Goal: Contribute content: Share content

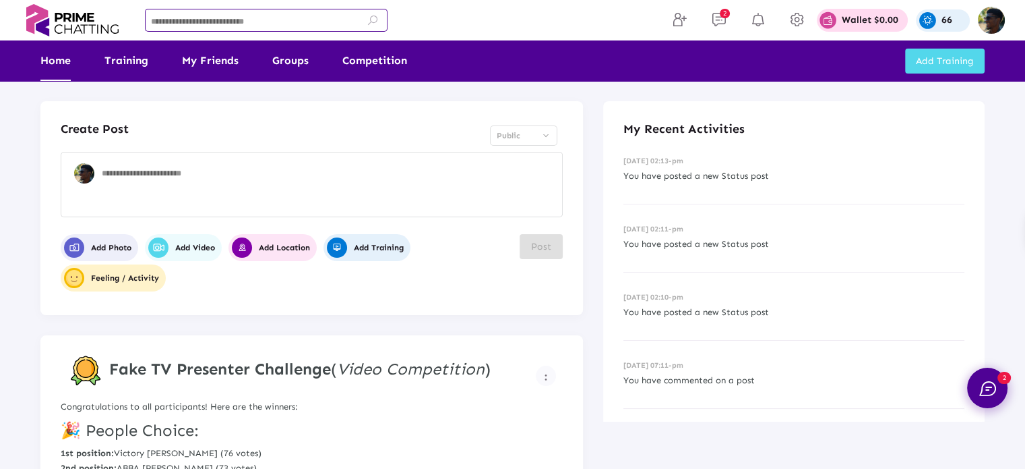
click at [250, 22] on input at bounding box center [266, 22] width 231 height 9
paste input "**********"
type input "**********"
click at [374, 20] on icon at bounding box center [373, 20] width 12 height 12
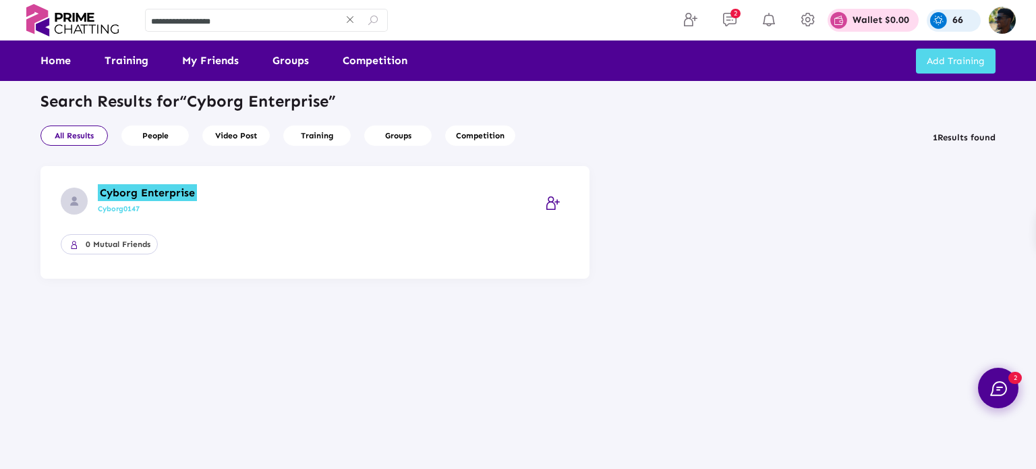
click at [122, 192] on mark "Cyborg Enterprise" at bounding box center [147, 192] width 99 height 17
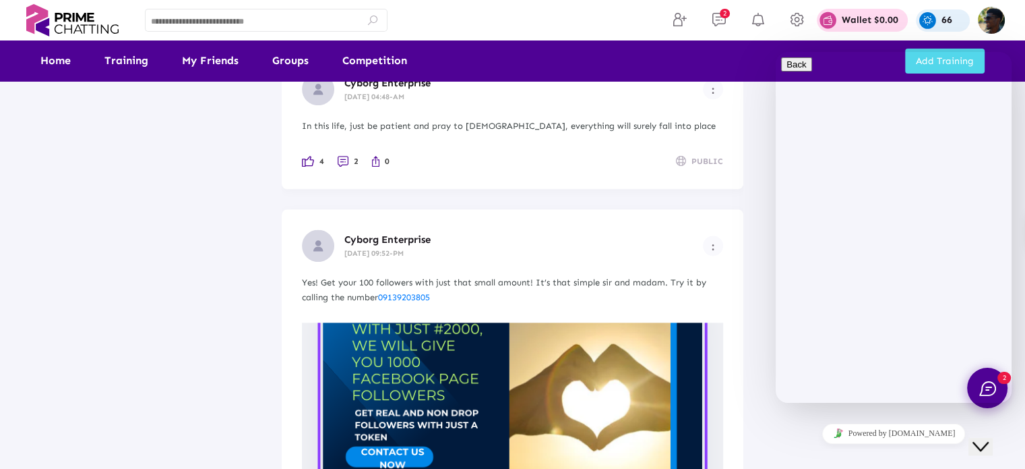
scroll to position [1718, 0]
click at [713, 240] on span "Example icon-button with a menu" at bounding box center [713, 245] width 3 height 11
click at [697, 240] on icon at bounding box center [704, 239] width 16 height 13
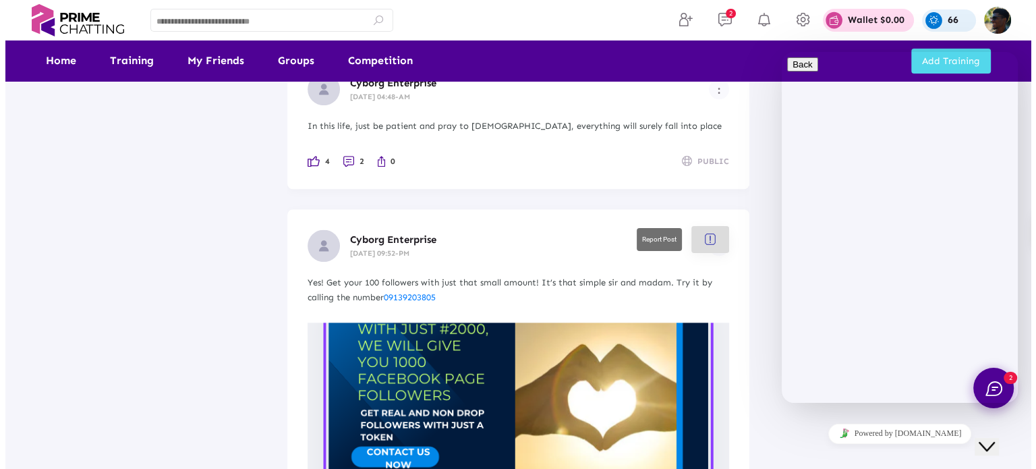
scroll to position [0, 0]
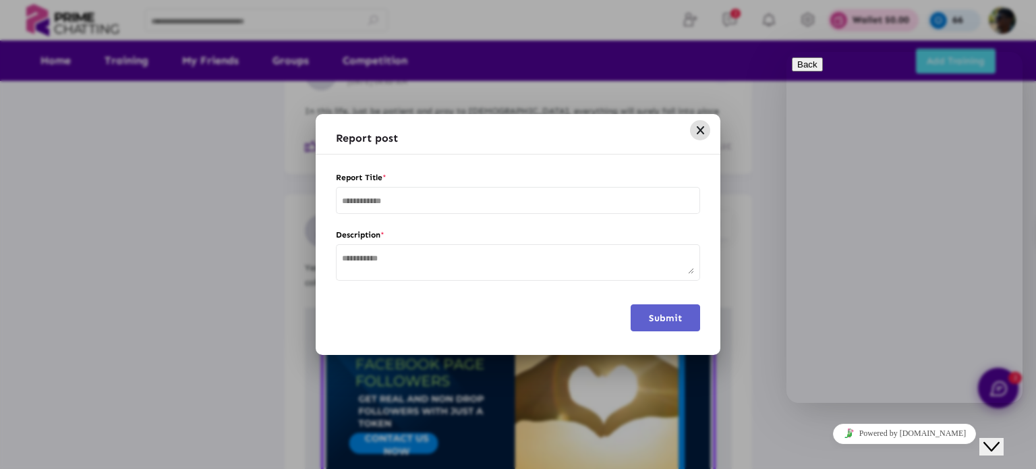
click at [489, 202] on input "text" at bounding box center [518, 201] width 352 height 9
type input "**********"
click at [457, 256] on textarea at bounding box center [518, 263] width 352 height 21
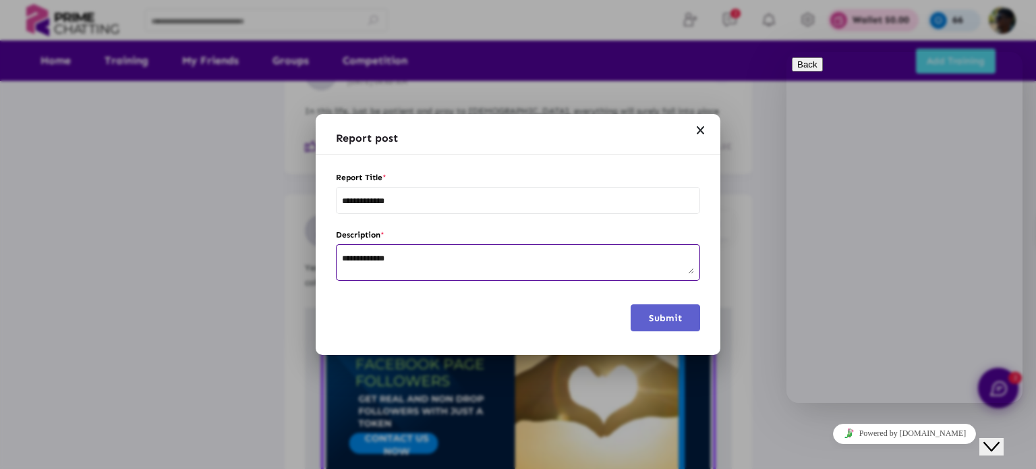
type textarea "**********"
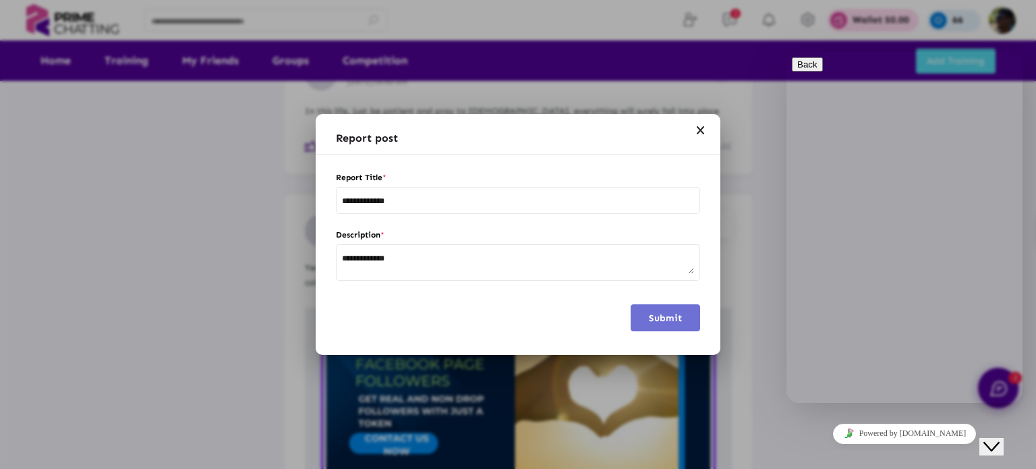
click at [651, 328] on button "Submit" at bounding box center [664, 317] width 69 height 27
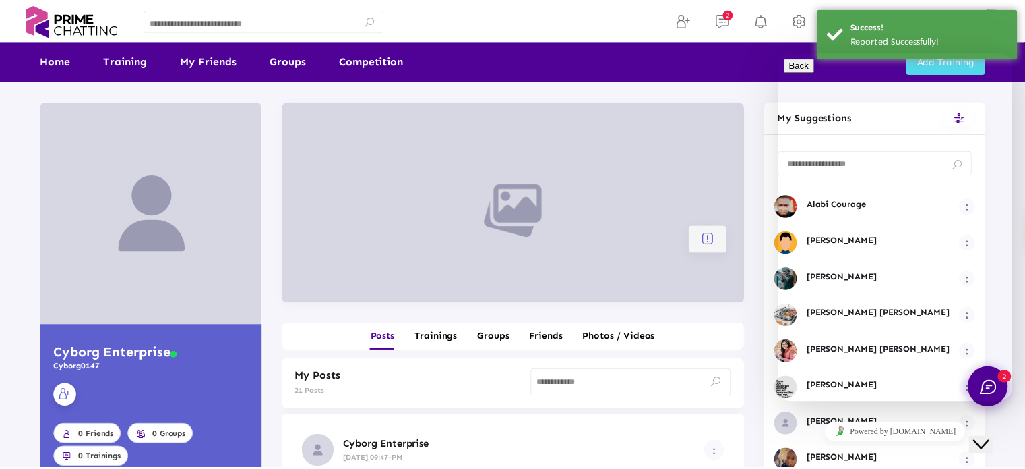
scroll to position [1718, 0]
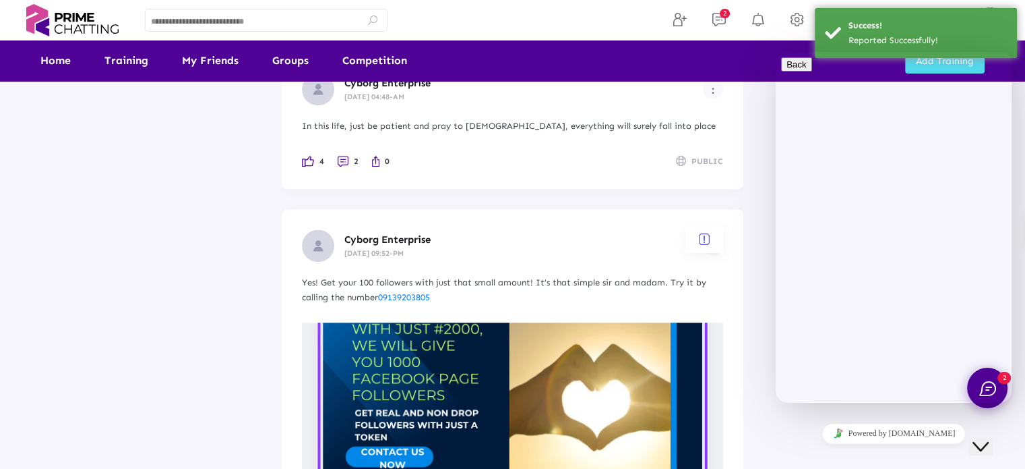
click at [985, 448] on button "Close Chat This icon closes the chat window." at bounding box center [981, 447] width 24 height 18
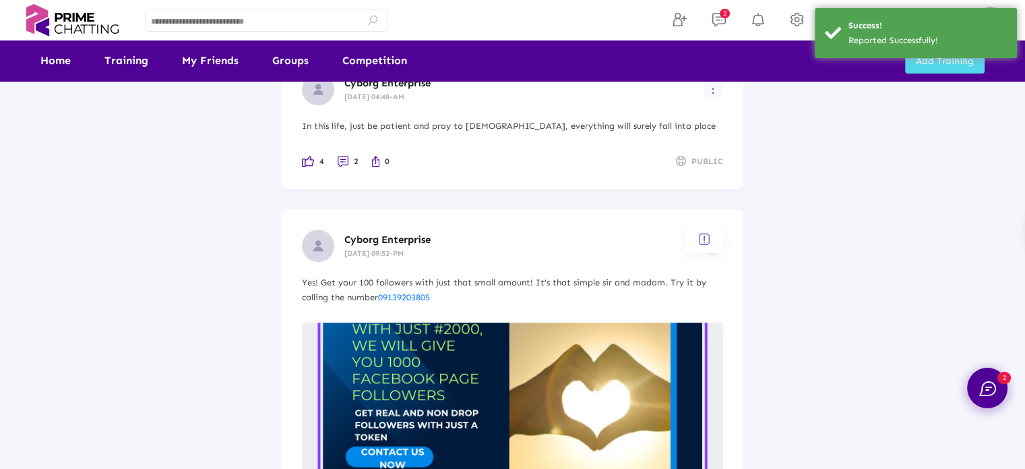
click at [781, 134] on div at bounding box center [512, 234] width 1025 height 469
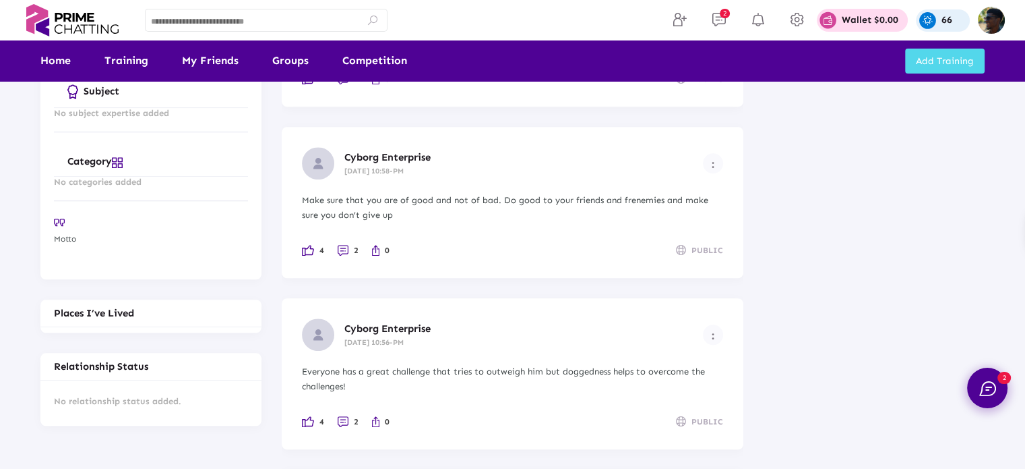
scroll to position [1121, 0]
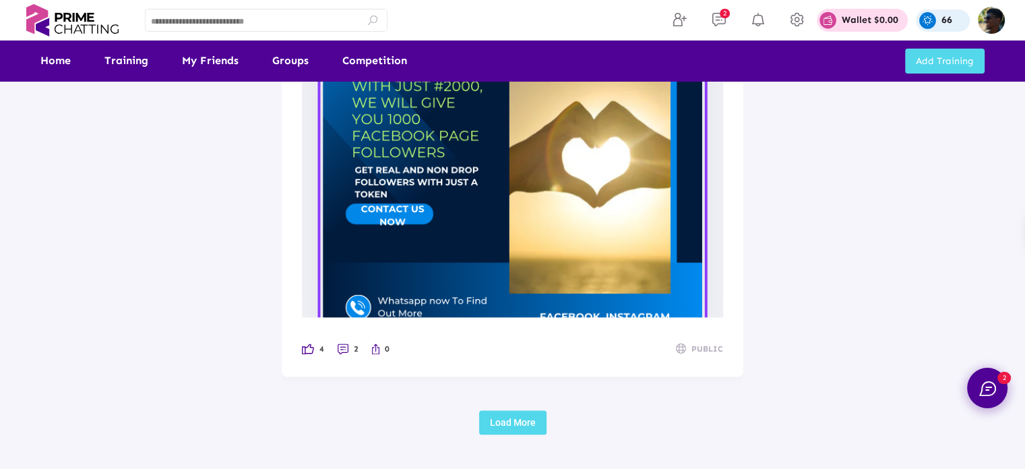
scroll to position [1961, 0]
click at [338, 343] on img at bounding box center [343, 348] width 11 height 11
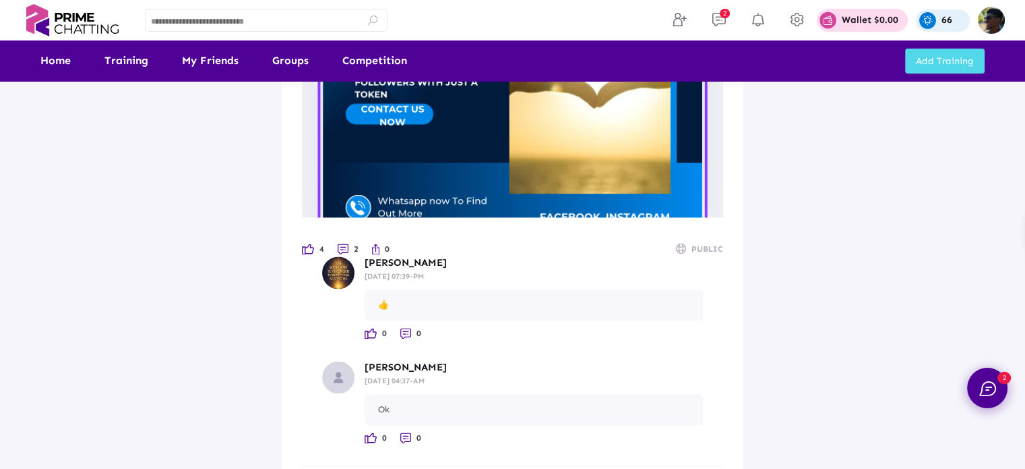
scroll to position [2062, 0]
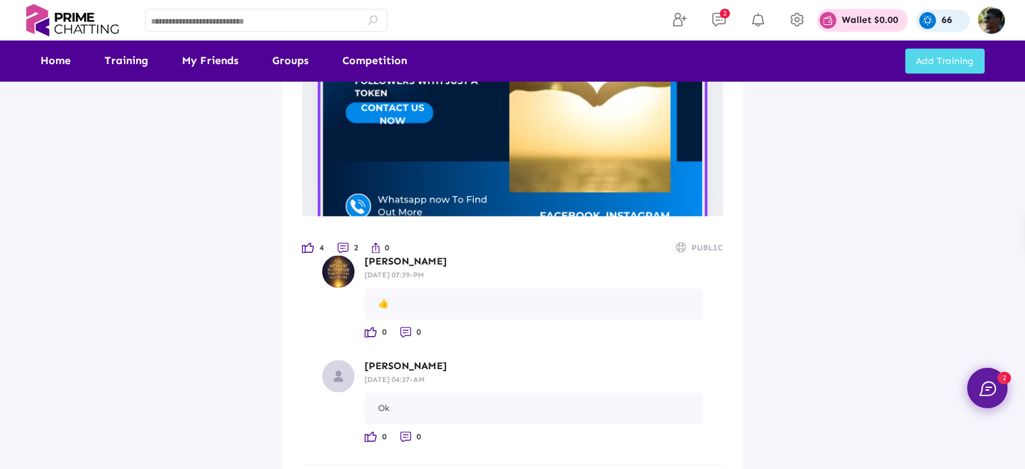
click at [1000, 388] on button "2" at bounding box center [987, 387] width 40 height 40
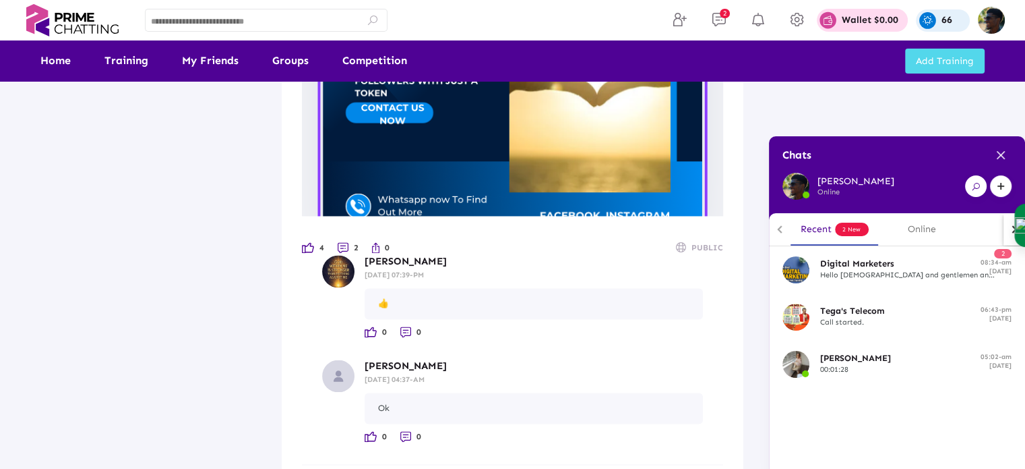
click at [940, 261] on h5 "Digital Marketers" at bounding box center [892, 263] width 144 height 11
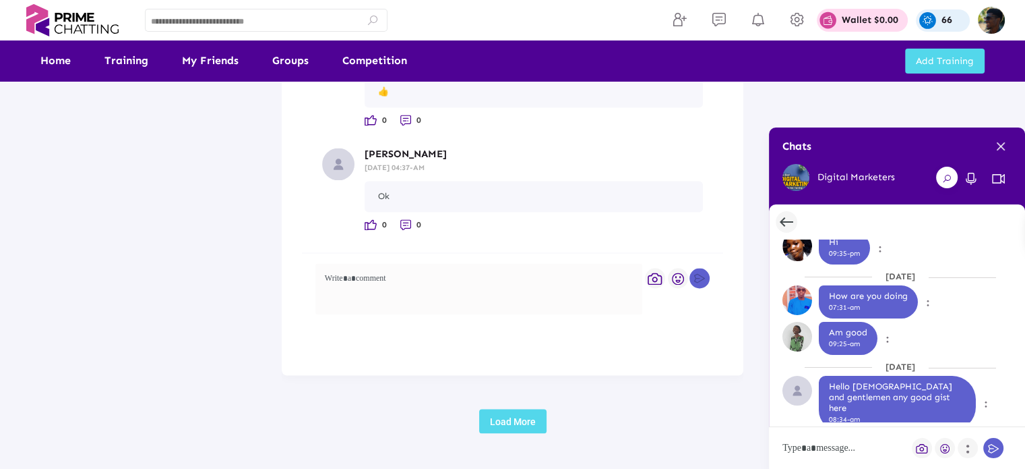
scroll to position [2317, 0]
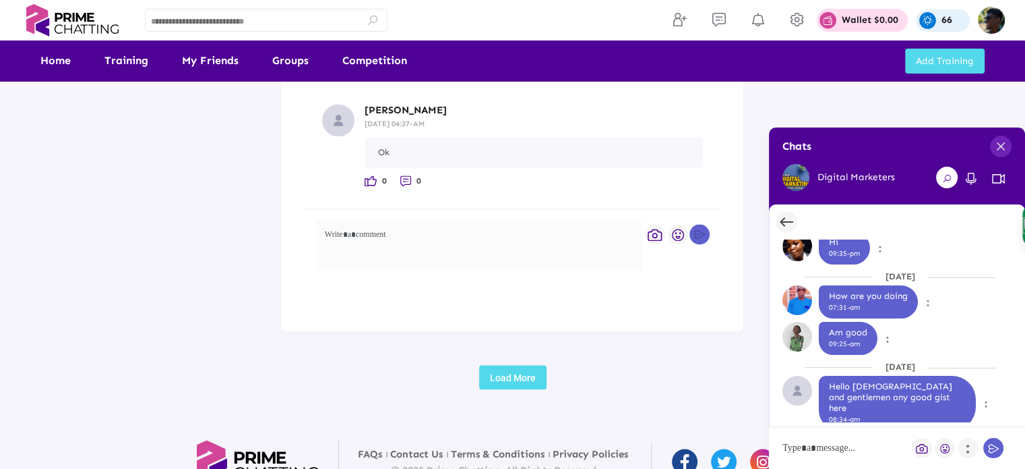
click at [994, 141] on span at bounding box center [1001, 147] width 22 height 22
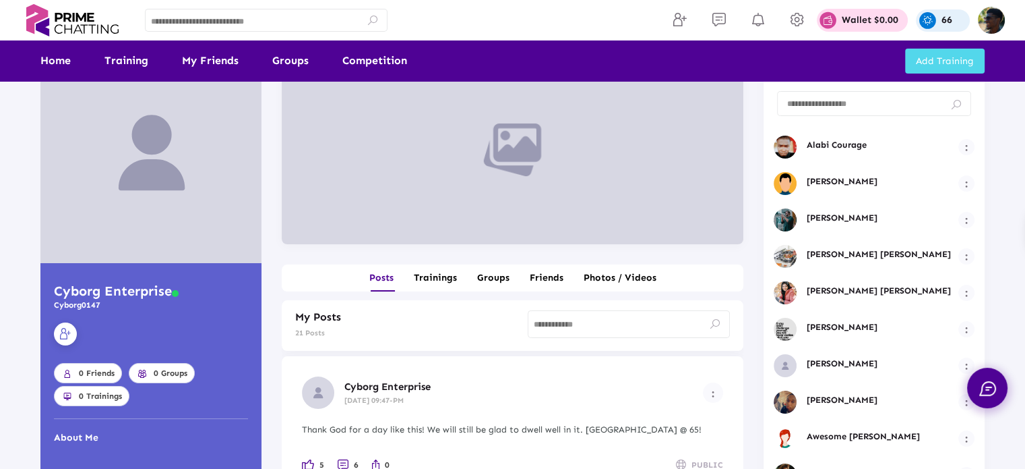
scroll to position [0, 0]
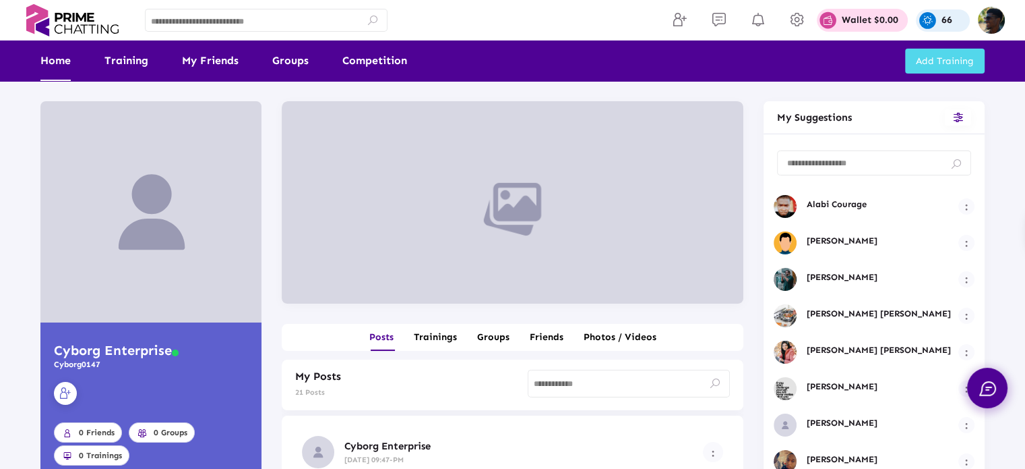
click at [70, 59] on link "Home" at bounding box center [55, 60] width 30 height 40
click at [54, 69] on link "Home" at bounding box center [55, 60] width 30 height 40
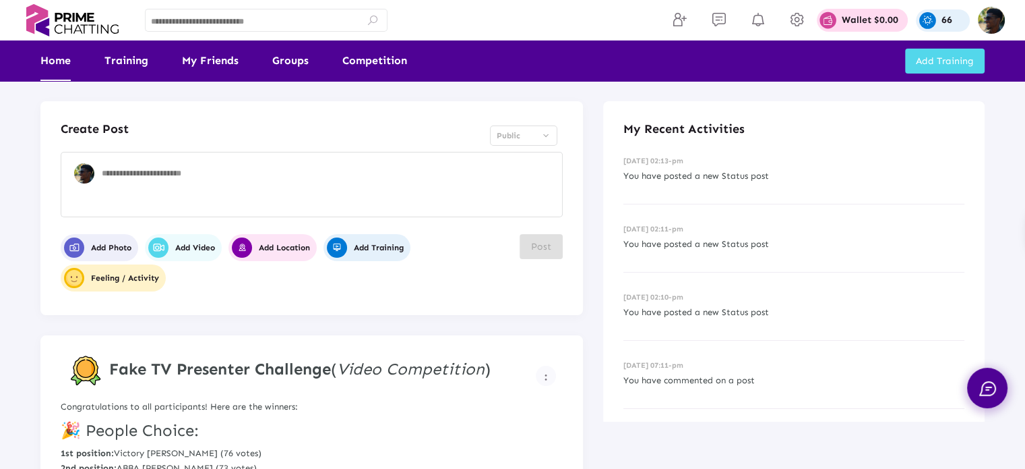
click at [231, 185] on textarea at bounding box center [329, 188] width 455 height 40
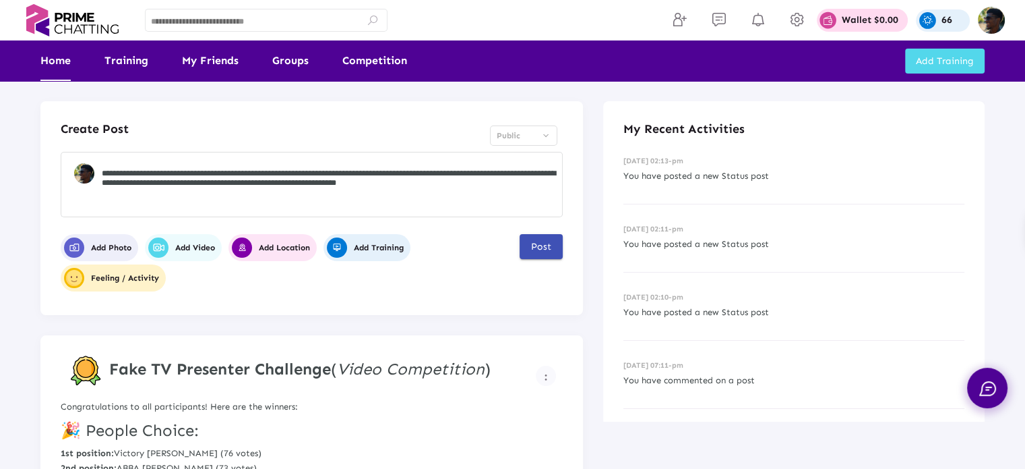
type textarea "**********"
click at [545, 253] on button "Post" at bounding box center [541, 246] width 43 height 25
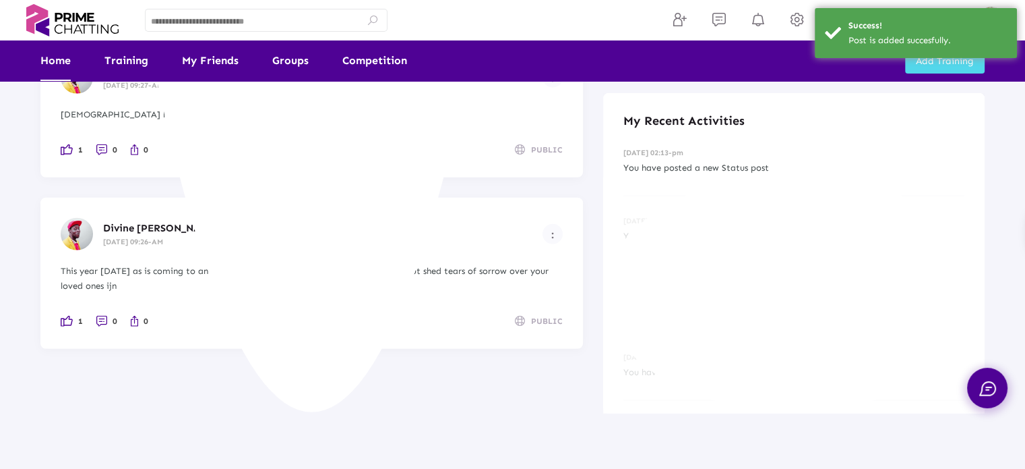
scroll to position [3697, 0]
